Goal: Entertainment & Leisure: Consume media (video, audio)

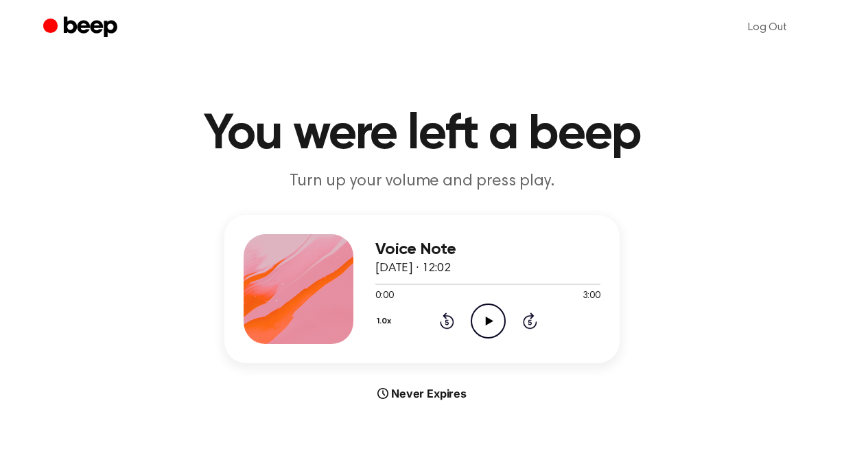
click at [479, 321] on icon "Play Audio" at bounding box center [488, 320] width 35 height 35
click at [395, 286] on div at bounding box center [488, 283] width 225 height 11
click at [524, 321] on icon at bounding box center [530, 320] width 14 height 16
click at [487, 321] on icon at bounding box center [489, 321] width 8 height 9
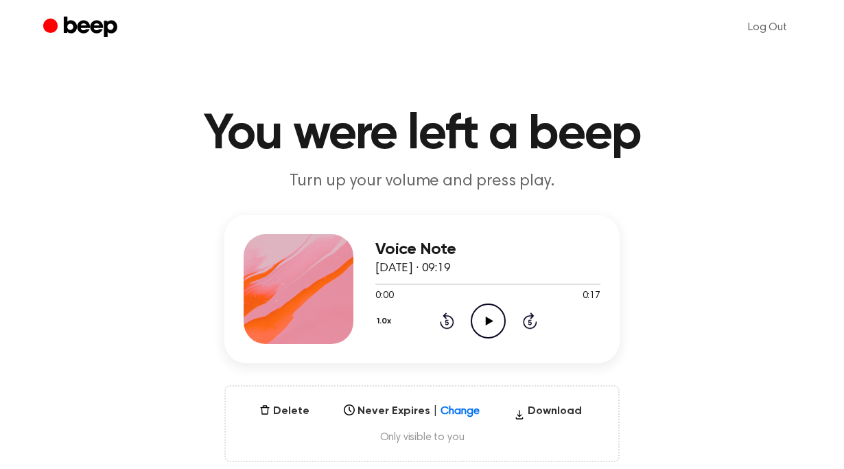
click at [487, 323] on icon at bounding box center [489, 321] width 8 height 9
click at [487, 323] on icon "Pause Audio" at bounding box center [488, 320] width 35 height 35
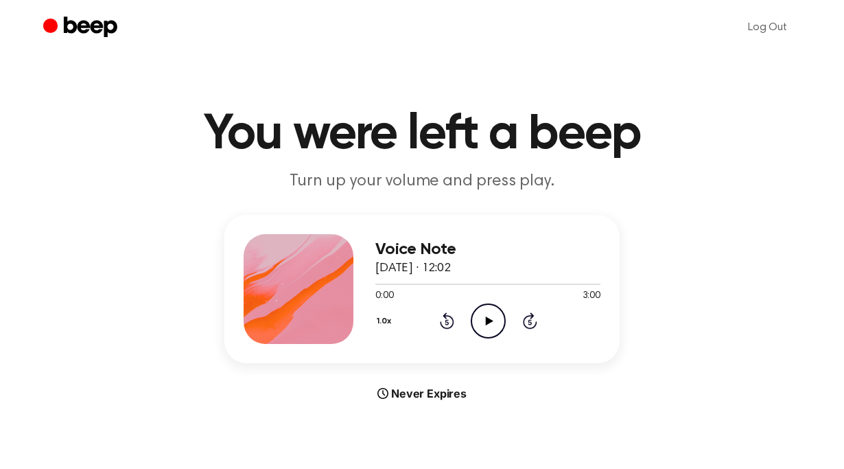
click at [491, 319] on icon at bounding box center [489, 321] width 8 height 9
click at [487, 329] on icon "Pause Audio" at bounding box center [488, 320] width 35 height 35
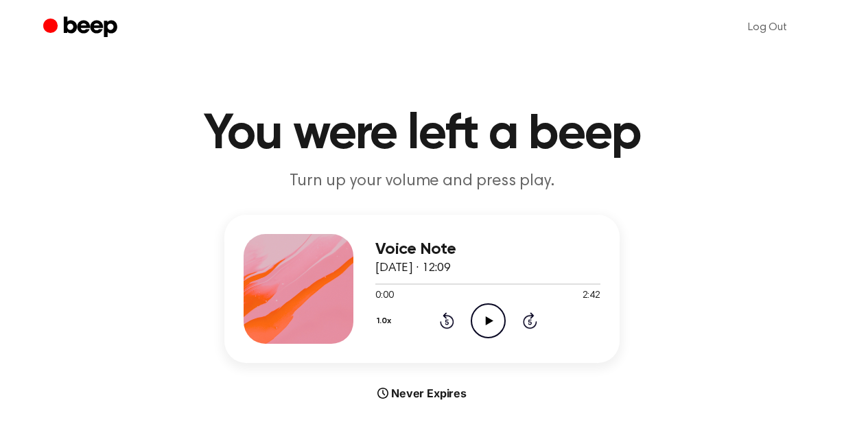
click at [477, 324] on icon "Play Audio" at bounding box center [488, 320] width 35 height 35
click at [492, 330] on icon "Play Audio" at bounding box center [488, 320] width 35 height 35
click at [485, 331] on icon "Pause Audio" at bounding box center [488, 320] width 35 height 35
click at [381, 282] on div at bounding box center [488, 283] width 225 height 11
click at [492, 319] on icon "Play Audio" at bounding box center [488, 320] width 35 height 35
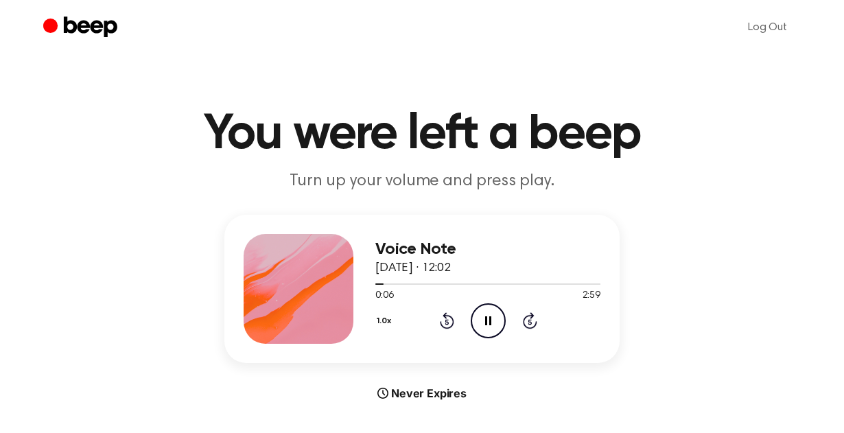
click at [510, 130] on h1 "You were left a beep" at bounding box center [422, 134] width 703 height 49
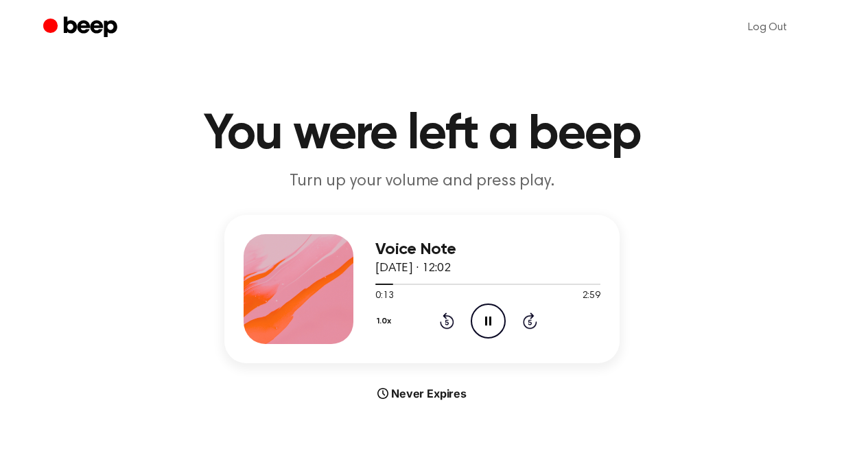
click at [485, 322] on icon at bounding box center [488, 321] width 6 height 9
drag, startPoint x: 390, startPoint y: 282, endPoint x: 349, endPoint y: 284, distance: 41.2
click at [349, 284] on div "Voice Note 3 September 2025 · 12:02 0:14 2:59 Your browser does not support the…" at bounding box center [422, 289] width 395 height 148
click at [376, 284] on div at bounding box center [488, 283] width 225 height 11
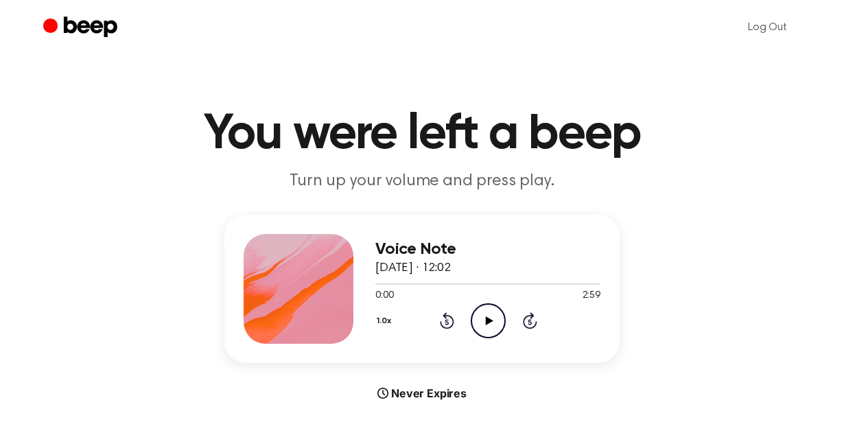
click at [483, 322] on icon "Play Audio" at bounding box center [488, 320] width 35 height 35
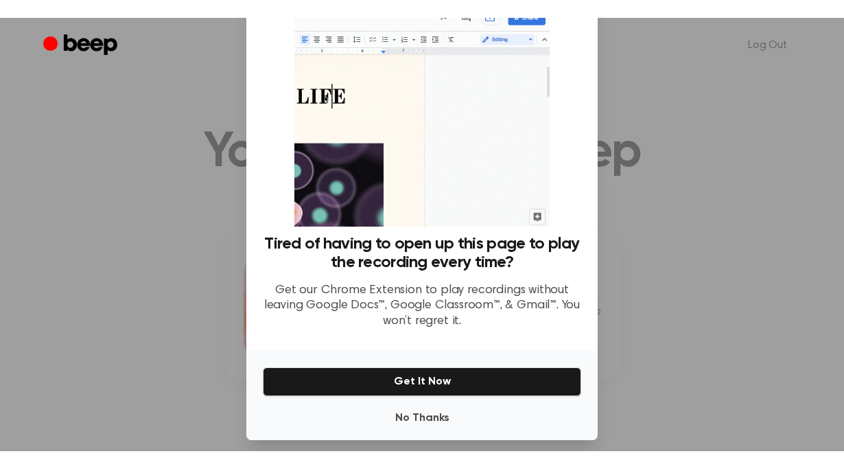
scroll to position [62, 0]
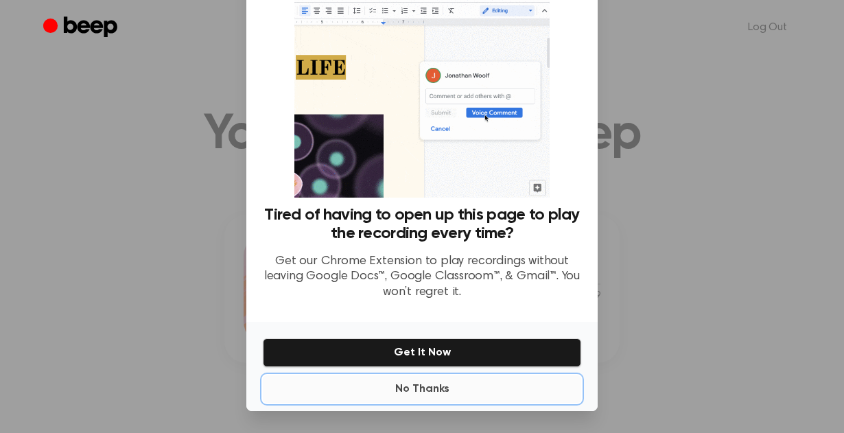
click at [423, 392] on button "No Thanks" at bounding box center [422, 389] width 319 height 27
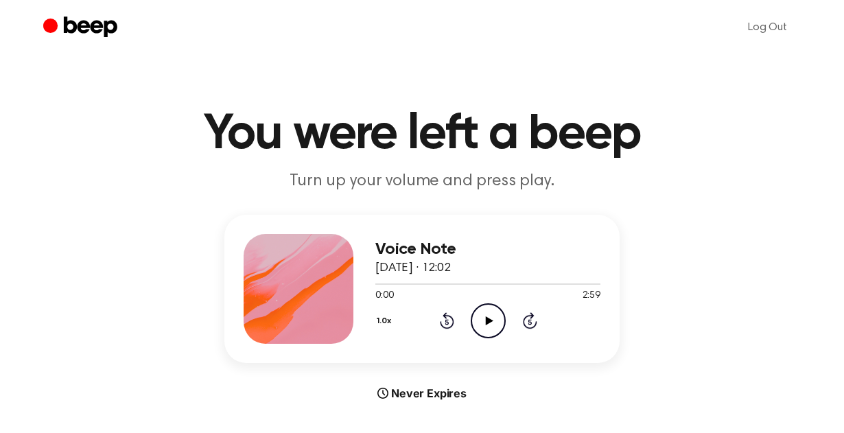
click at [488, 322] on icon at bounding box center [489, 321] width 8 height 9
click at [488, 322] on icon "Pause Audio" at bounding box center [488, 320] width 35 height 35
click at [488, 322] on icon at bounding box center [489, 321] width 8 height 9
click at [488, 322] on icon "Pause Audio" at bounding box center [488, 320] width 35 height 35
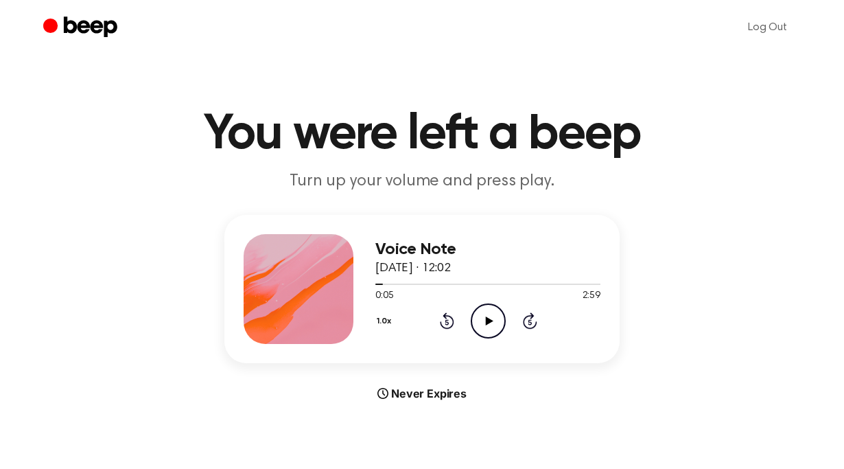
click at [450, 121] on h1 "You were left a beep" at bounding box center [422, 134] width 703 height 49
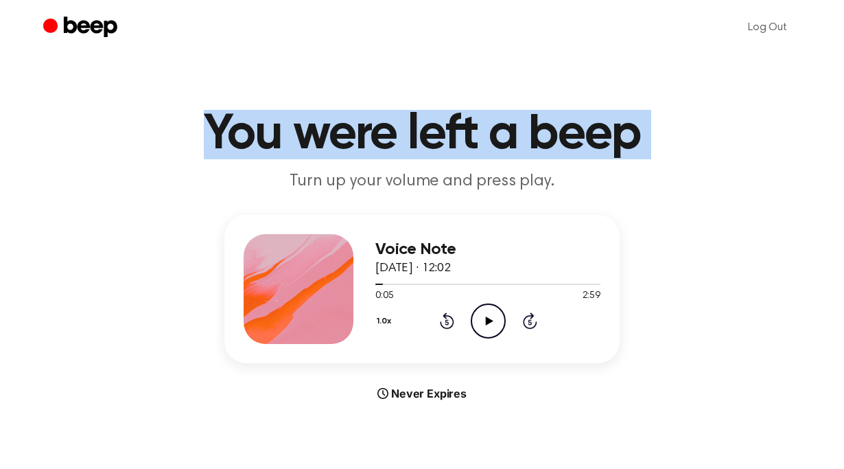
click at [450, 121] on h1 "You were left a beep" at bounding box center [422, 134] width 703 height 49
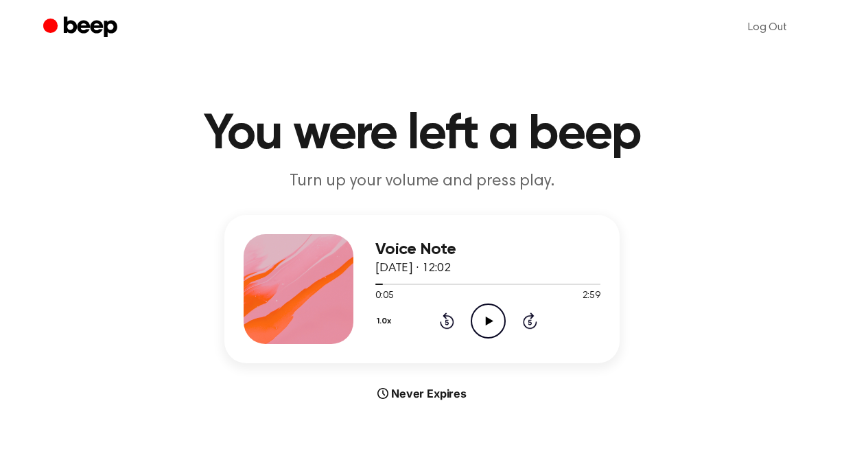
click at [450, 121] on h1 "You were left a beep" at bounding box center [422, 134] width 703 height 49
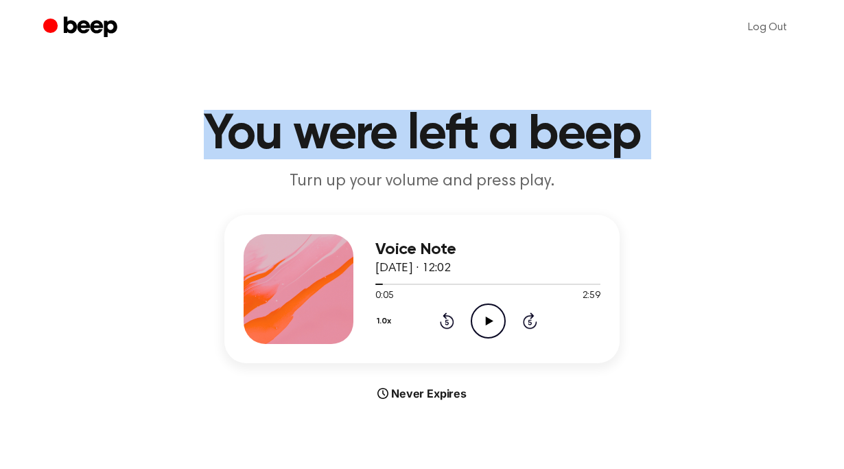
click at [450, 121] on h1 "You were left a beep" at bounding box center [422, 134] width 703 height 49
